Goal: Task Accomplishment & Management: Use online tool/utility

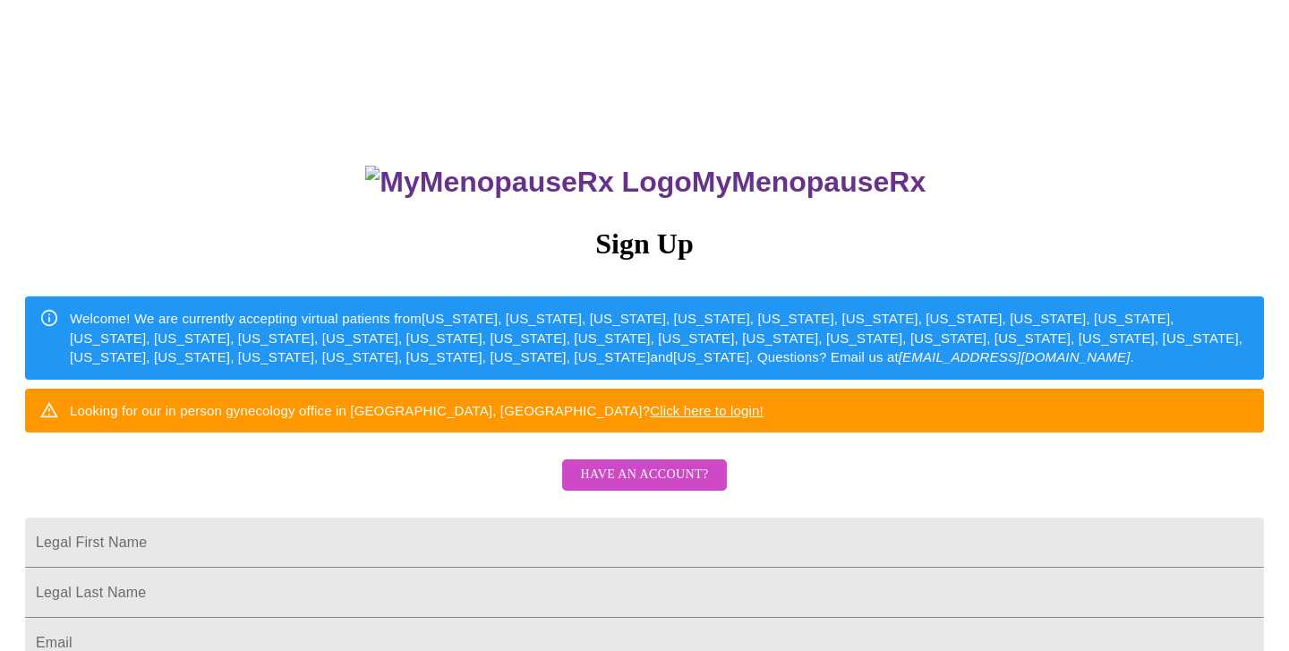
click at [677, 486] on span "Have an account?" at bounding box center [644, 475] width 128 height 22
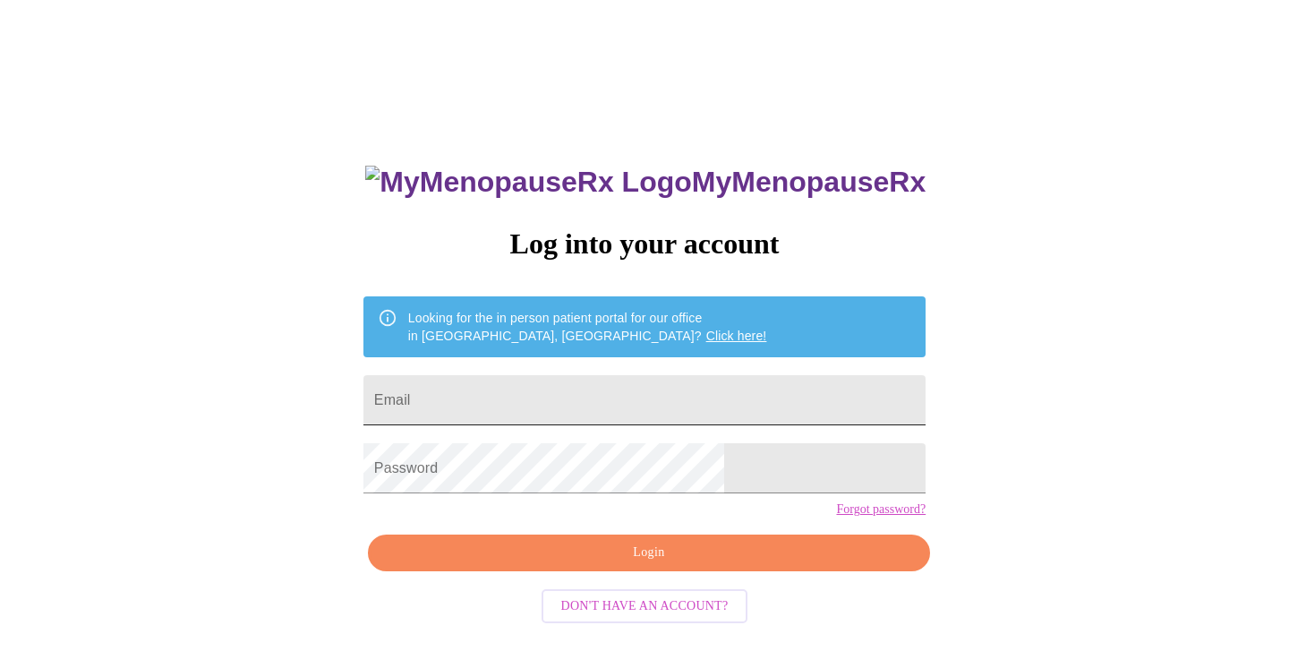
click at [689, 397] on input "Email" at bounding box center [644, 400] width 562 height 50
type input "[EMAIL_ADDRESS][DOMAIN_NAME]"
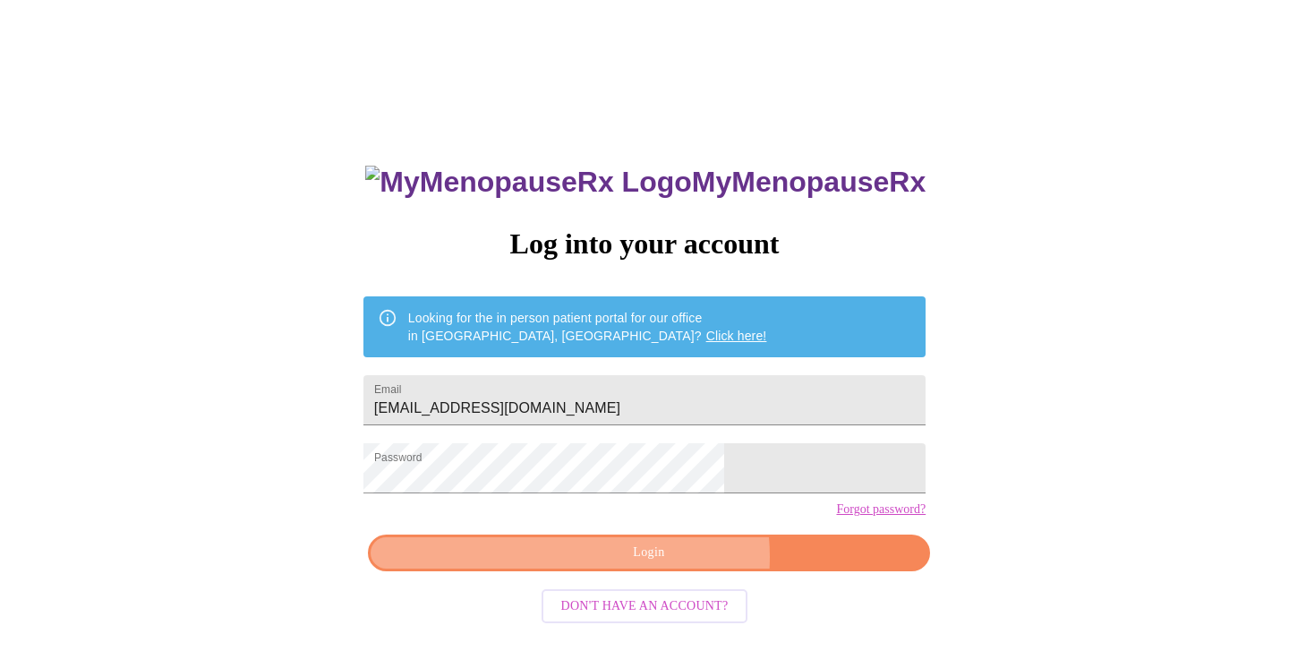
click at [670, 564] on span "Login" at bounding box center [649, 553] width 521 height 22
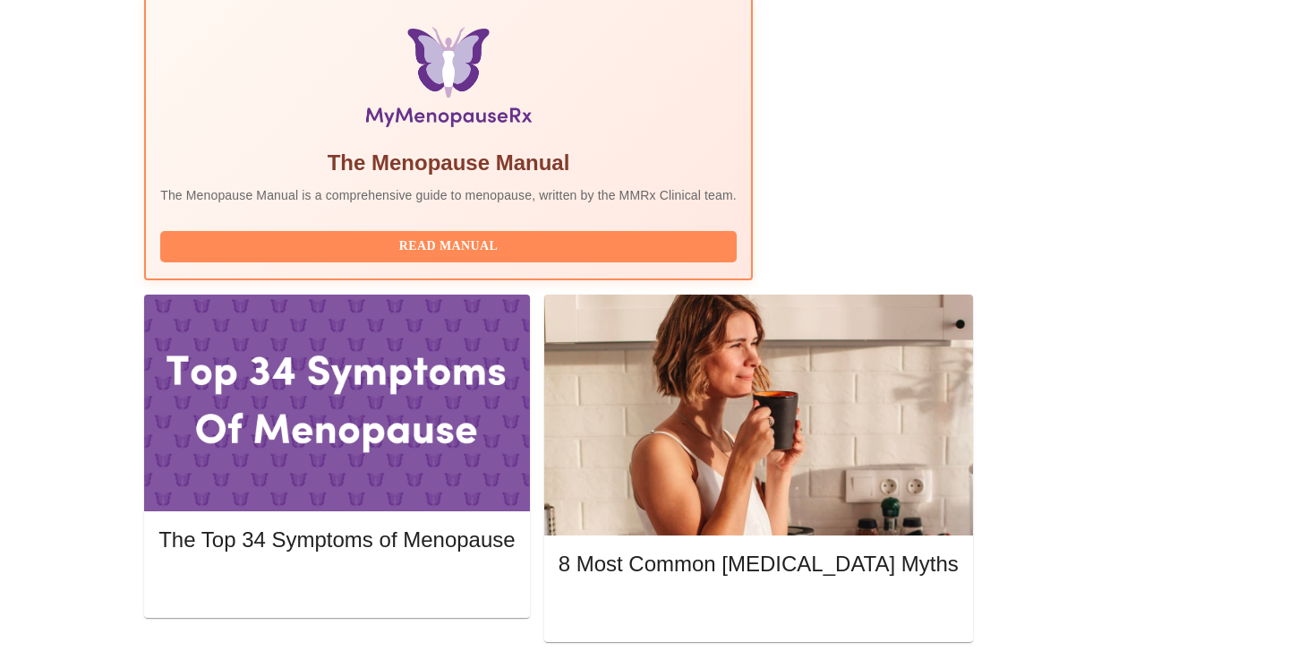
scroll to position [581, 0]
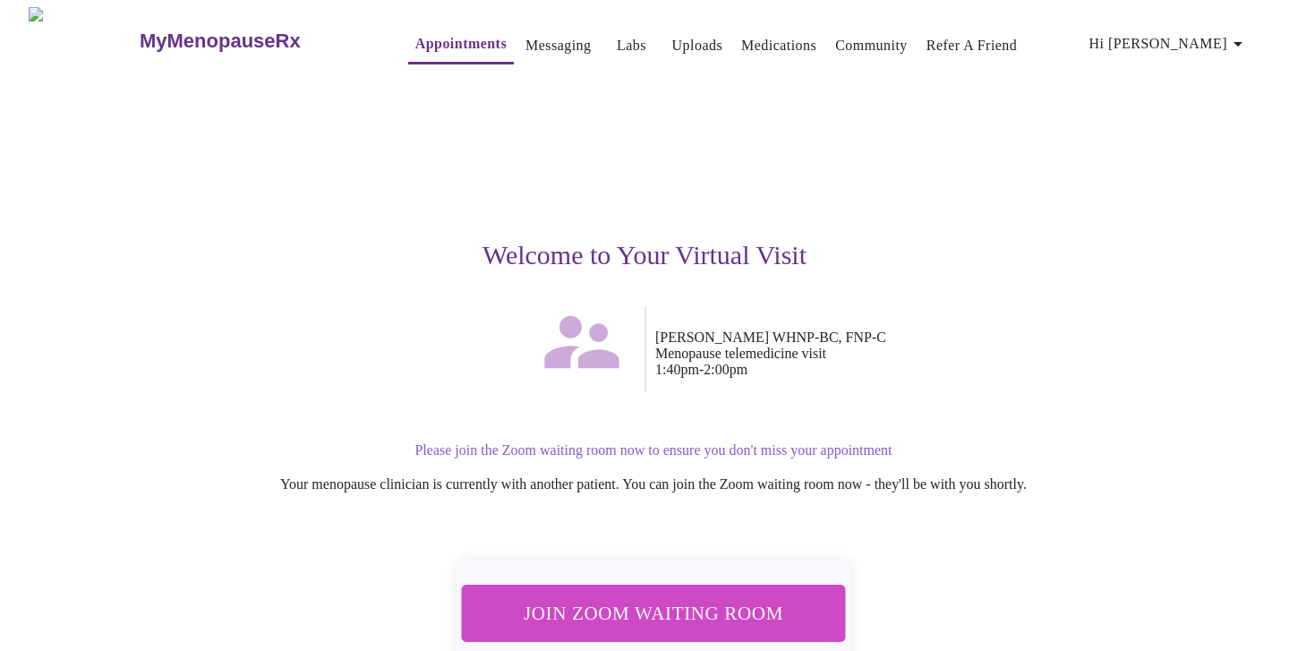
click at [690, 606] on span "Join Zoom Waiting Room" at bounding box center [653, 612] width 337 height 33
